Goal: Find specific page/section: Find specific page/section

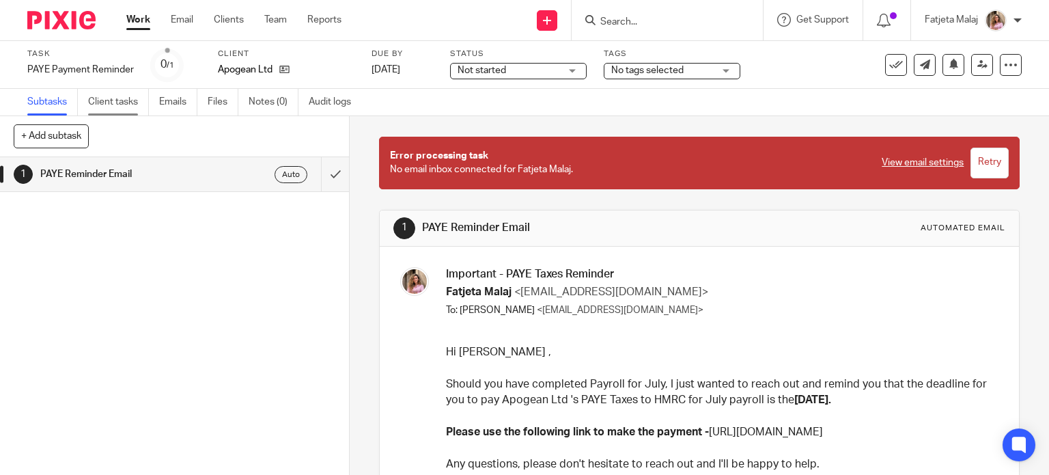
click at [126, 101] on link "Client tasks" at bounding box center [118, 102] width 61 height 27
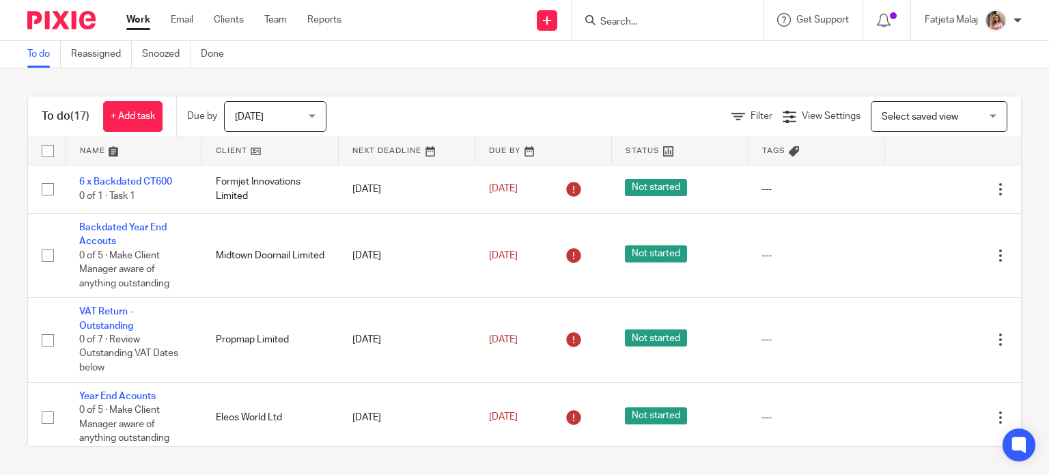
click at [662, 18] on input "Search" at bounding box center [660, 22] width 123 height 12
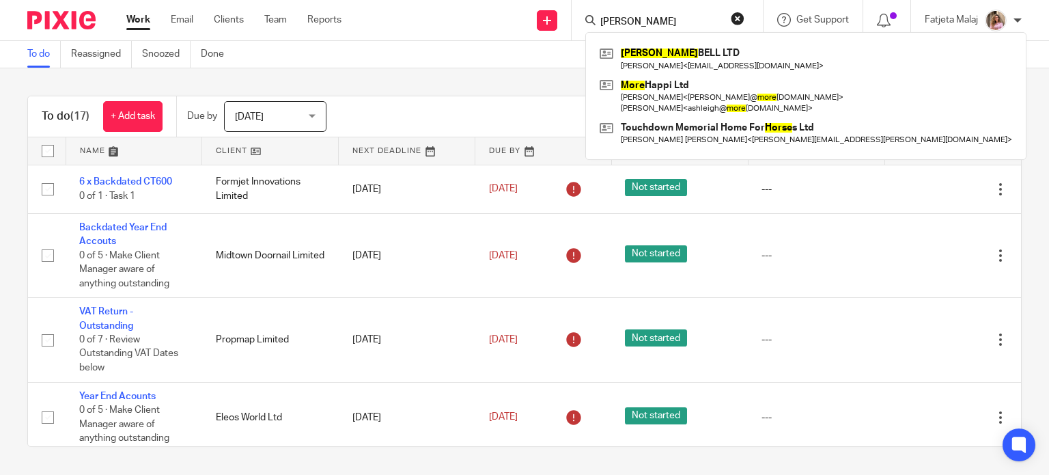
type input "morse"
click at [664, 41] on div "MORSE BELL LTD Eudon Hoti < udonhoti@gmail.com > More Happi Ltd Alexis Liming <…" at bounding box center [805, 96] width 441 height 128
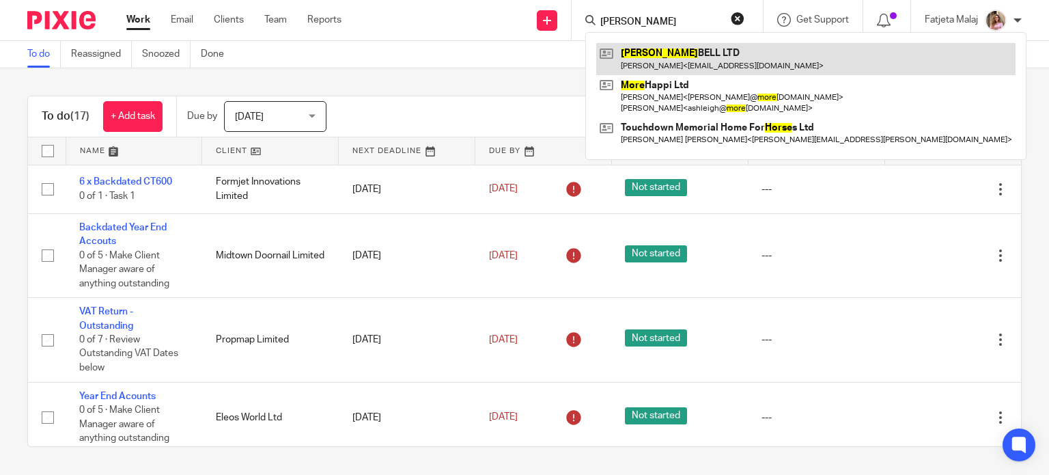
click at [664, 68] on link at bounding box center [805, 58] width 419 height 31
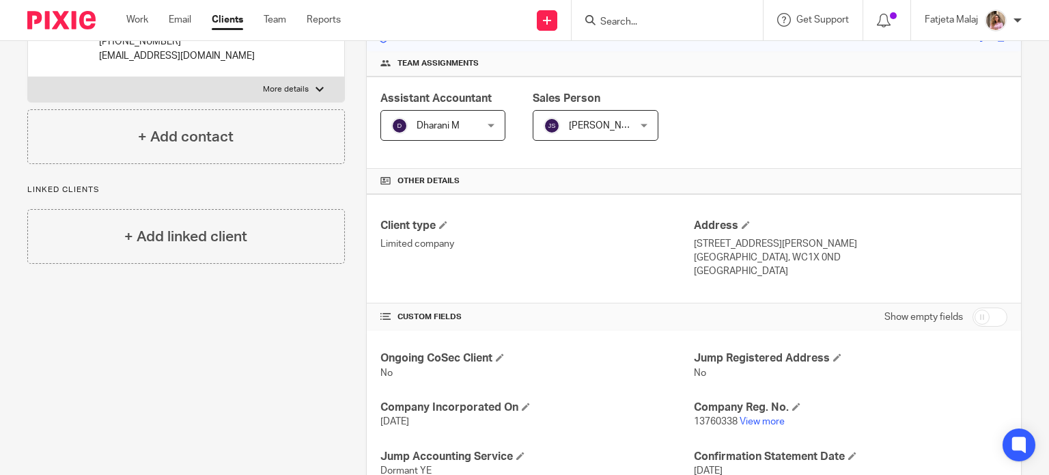
scroll to position [205, 0]
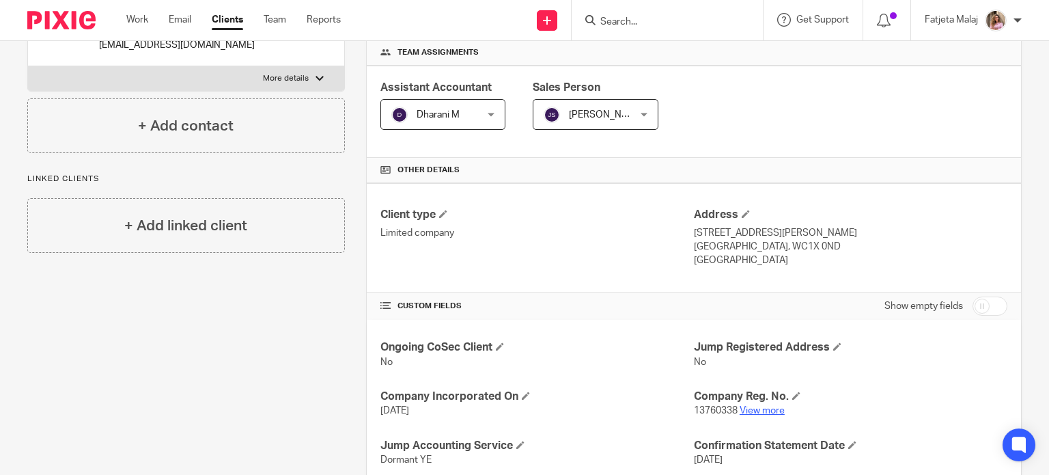
click at [774, 406] on link "View more" at bounding box center [762, 411] width 45 height 10
